Goal: Register for event/course

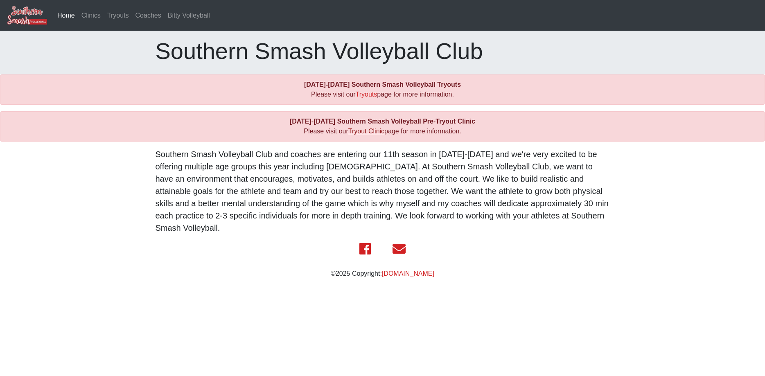
click at [357, 133] on link "Tryout Clinic" at bounding box center [366, 131] width 36 height 7
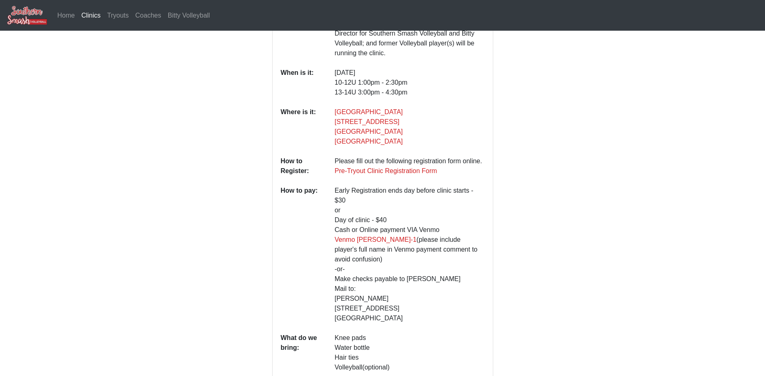
scroll to position [145, 0]
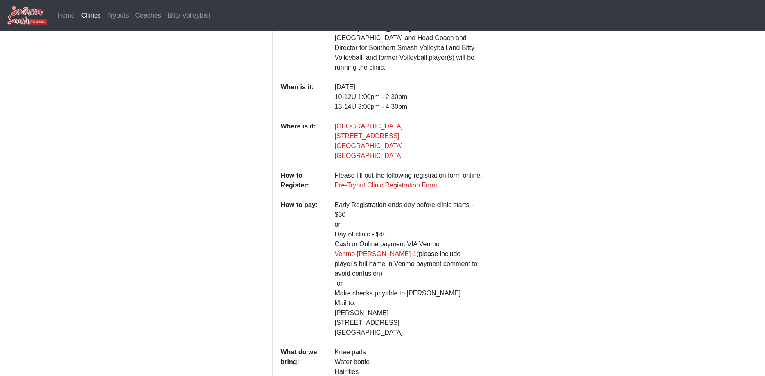
click at [446, 106] on dd "10/5/2025 10-12U 1:00pm - 2:30pm 13-14U 3:00pm - 4:30pm" at bounding box center [410, 100] width 162 height 36
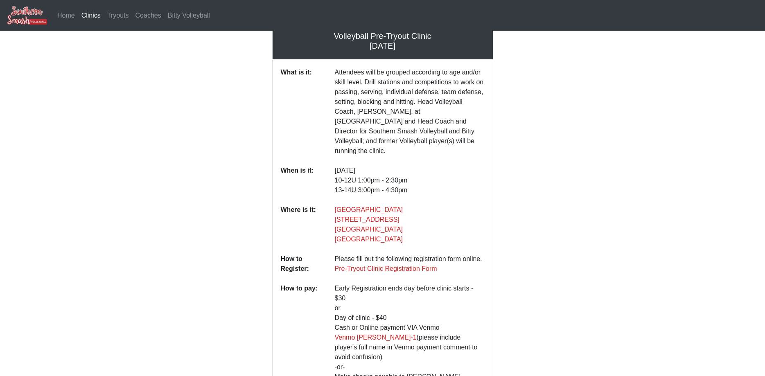
scroll to position [0, 0]
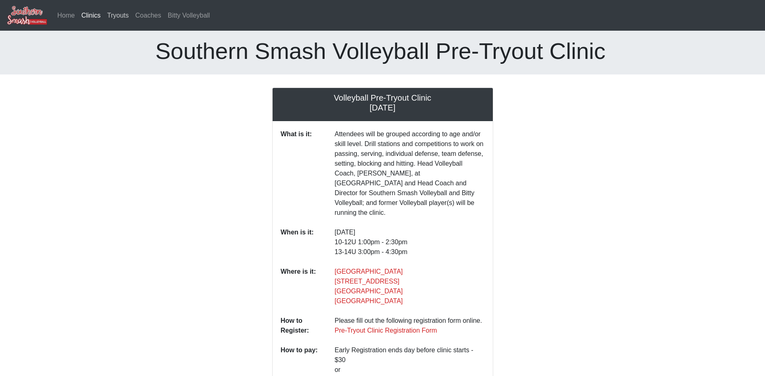
click at [113, 16] on link "Tryouts" at bounding box center [118, 15] width 28 height 16
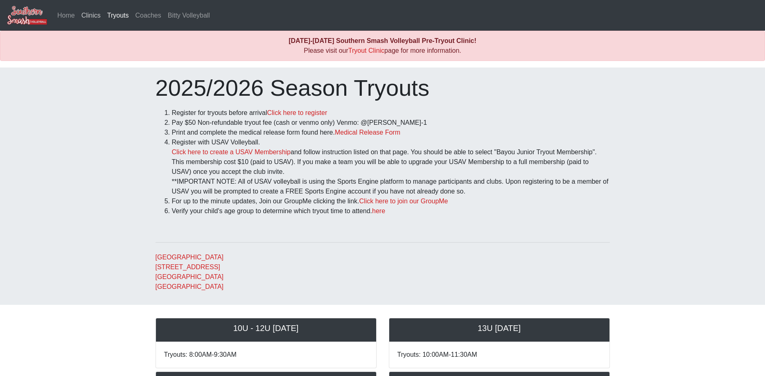
click at [92, 15] on link "Clinics" at bounding box center [91, 15] width 26 height 16
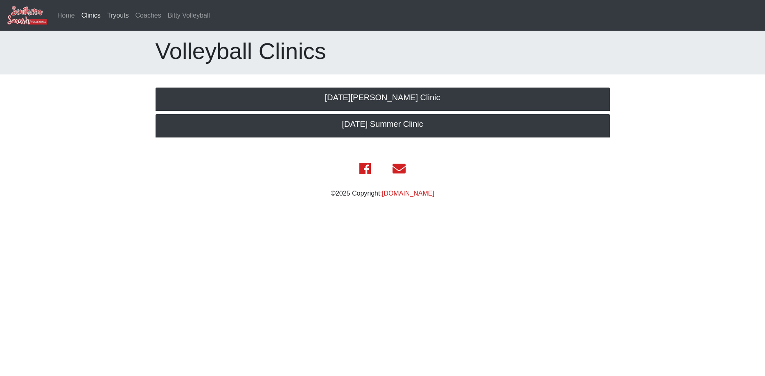
click at [115, 14] on link "Tryouts" at bounding box center [118, 15] width 28 height 16
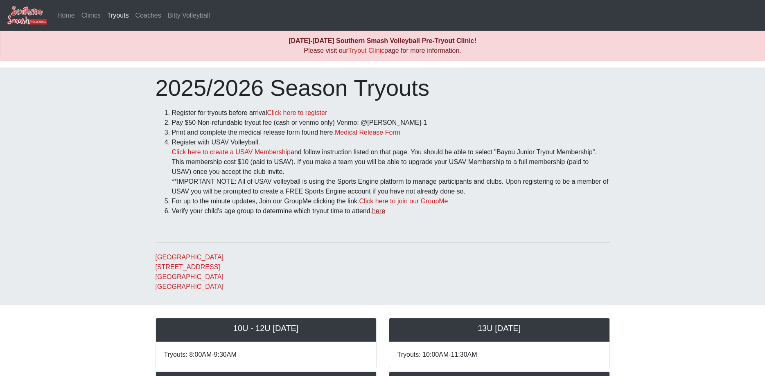
click at [381, 210] on link "here" at bounding box center [378, 211] width 13 height 7
click at [362, 52] on link "Tryout Clinic" at bounding box center [366, 50] width 36 height 7
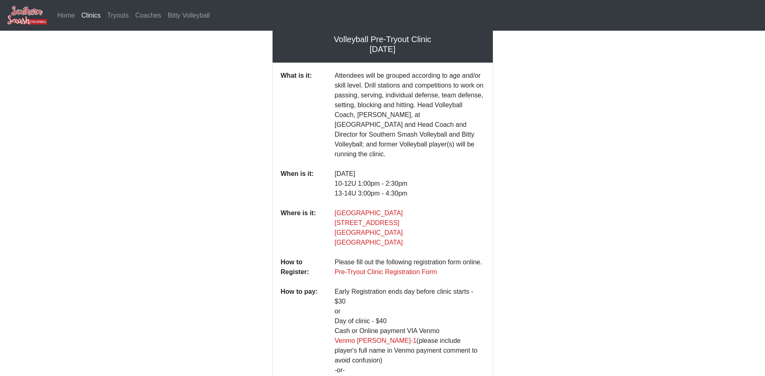
scroll to position [84, 0]
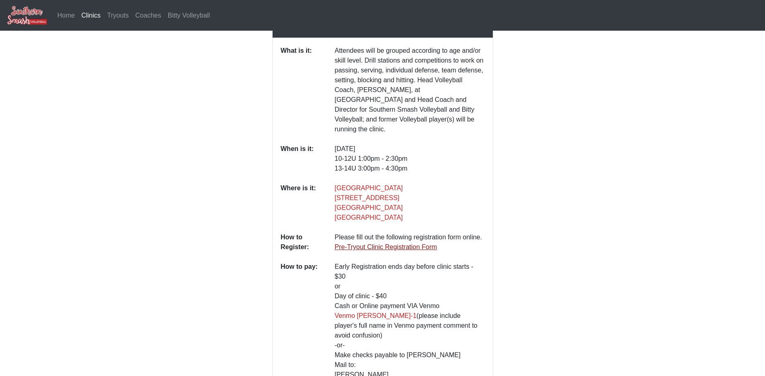
click at [373, 244] on link "Pre-Tryout Clinic Registration Form" at bounding box center [386, 247] width 102 height 7
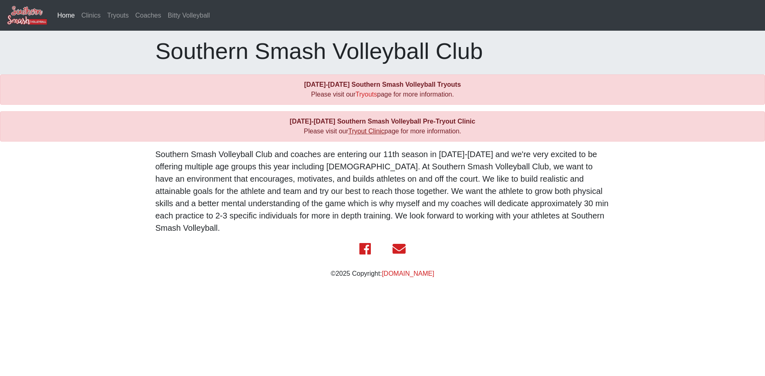
click at [358, 131] on link "Tryout Clinic" at bounding box center [366, 131] width 36 height 7
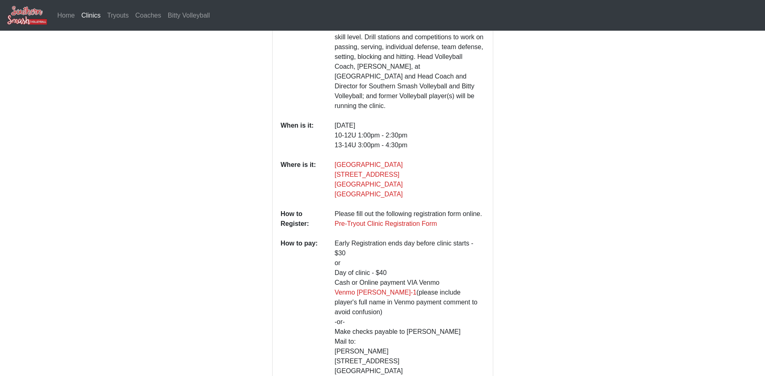
scroll to position [125, 0]
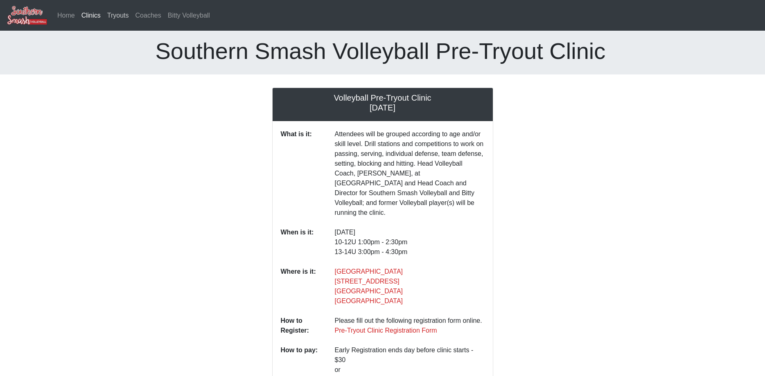
click at [122, 15] on link "Tryouts" at bounding box center [118, 15] width 28 height 16
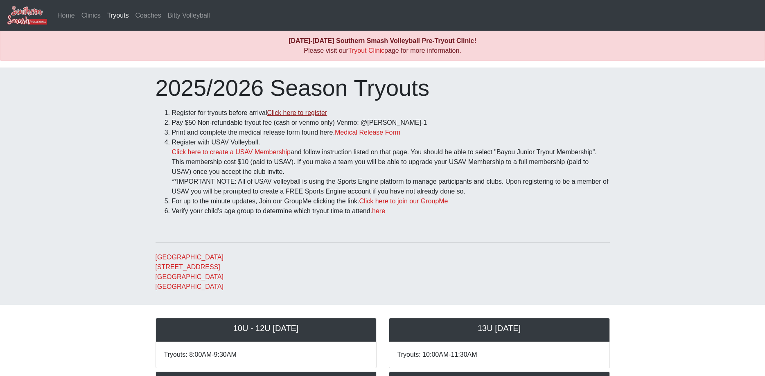
click at [293, 115] on link "Click here to register" at bounding box center [297, 112] width 60 height 7
click at [367, 134] on link "Medical Release Form" at bounding box center [368, 132] width 66 height 7
click at [230, 152] on link "Click here to create a USAV Membership" at bounding box center [231, 152] width 119 height 7
click at [398, 202] on link "Click here to join our GroupMe" at bounding box center [403, 201] width 89 height 7
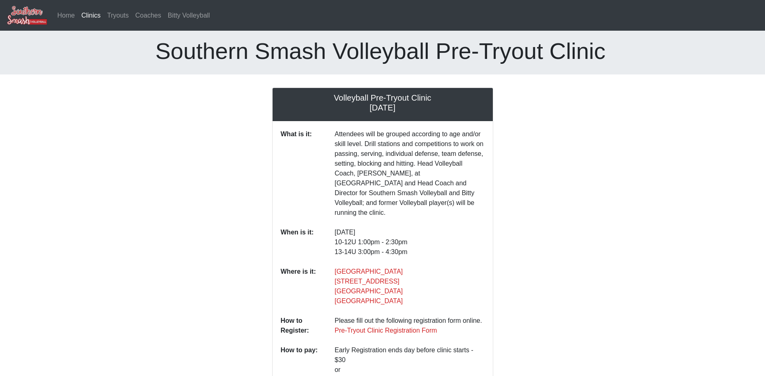
scroll to position [125, 0]
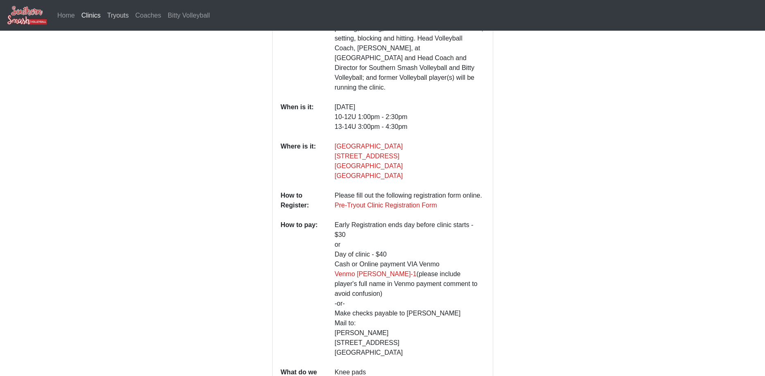
click at [117, 17] on link "Tryouts" at bounding box center [118, 15] width 28 height 16
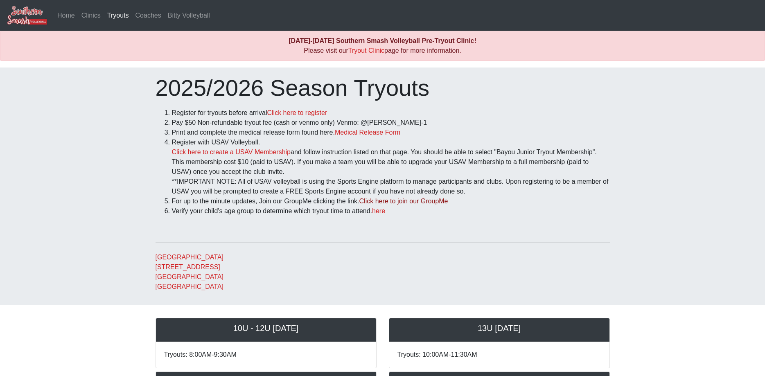
click at [424, 203] on link "Click here to join our GroupMe" at bounding box center [403, 201] width 89 height 7
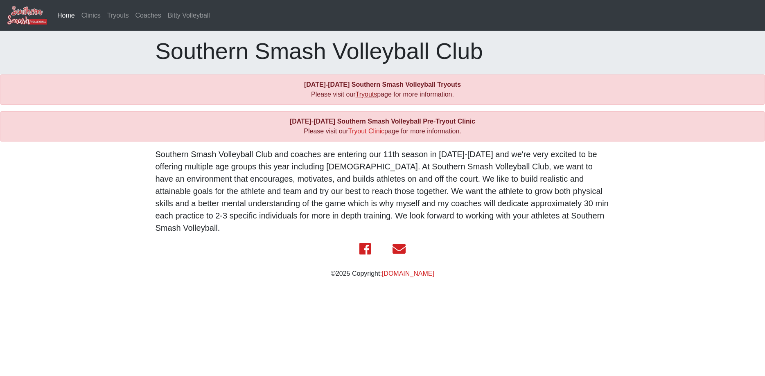
click at [367, 95] on link "Tryouts" at bounding box center [367, 94] width 22 height 7
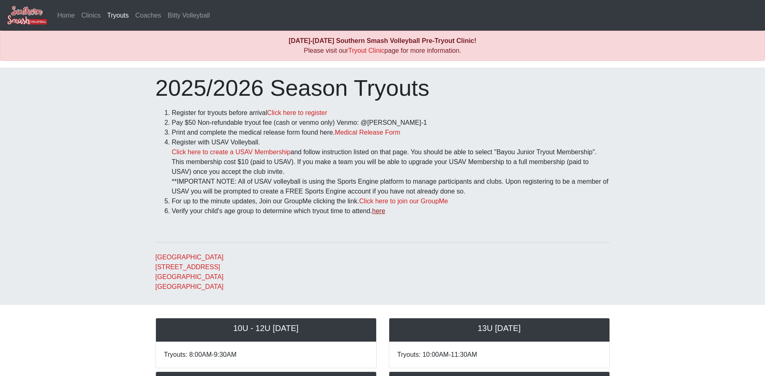
click at [383, 213] on link "here" at bounding box center [378, 211] width 13 height 7
click at [362, 52] on link "Tryout Clinic" at bounding box center [366, 50] width 36 height 7
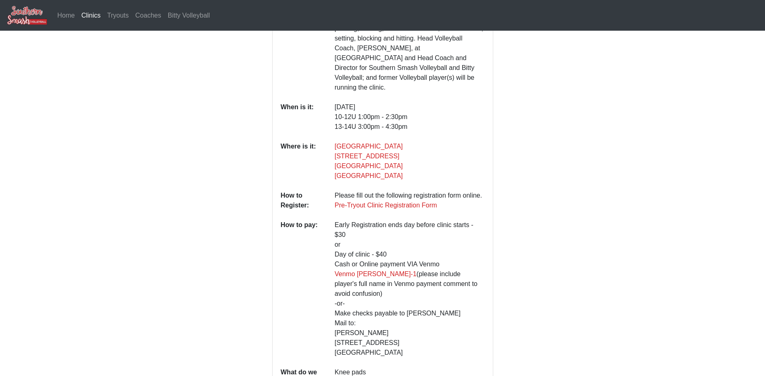
scroll to position [84, 0]
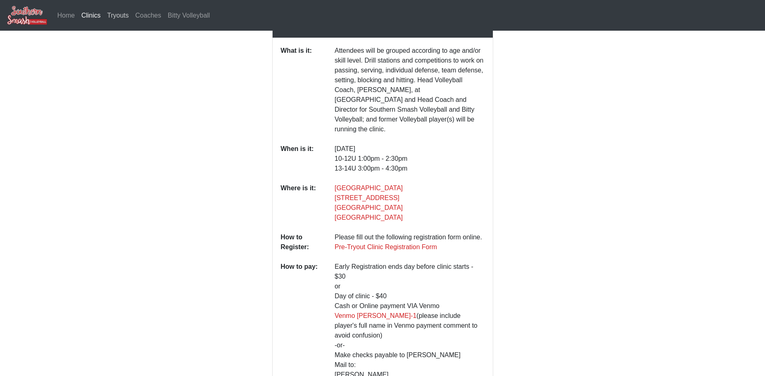
click at [109, 17] on link "Tryouts" at bounding box center [118, 15] width 28 height 16
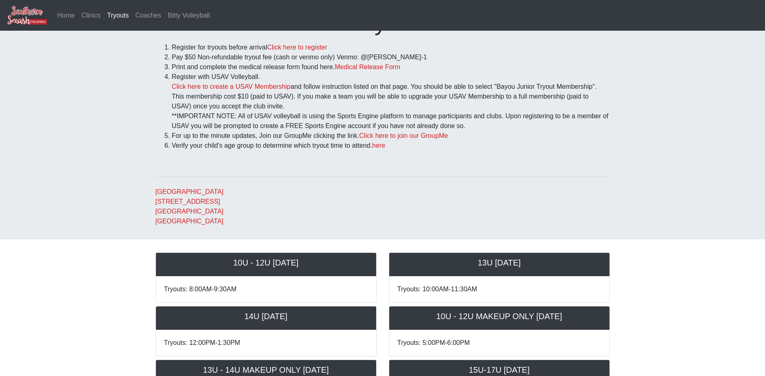
scroll to position [84, 0]
